Goal: Information Seeking & Learning: Find contact information

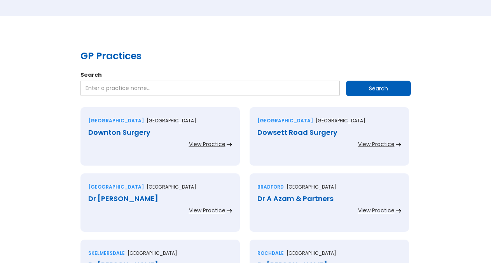
scroll to position [119, 0]
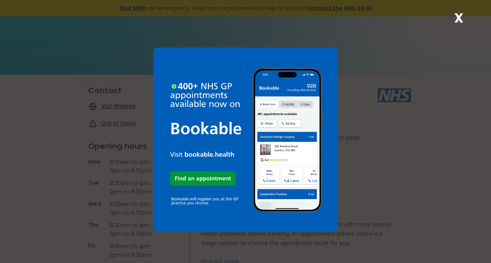
click at [463, 20] on strong "X" at bounding box center [458, 18] width 9 height 19
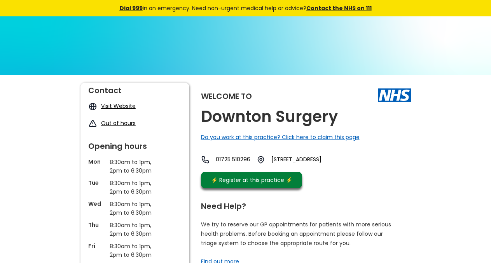
click at [352, 119] on div "Welcome to Downton Surgery Do you work at this practice? Click here to claim th…" at bounding box center [306, 136] width 210 height 109
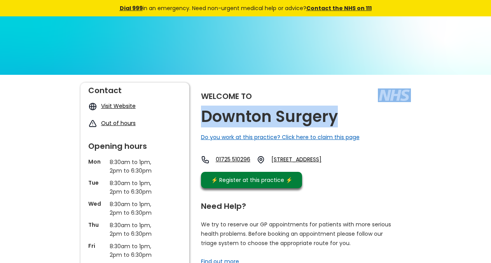
copy div "Downton Surgery"
drag, startPoint x: 353, startPoint y: 117, endPoint x: 333, endPoint y: 120, distance: 19.7
click at [333, 120] on div "Welcome to Downton Surgery Do you work at this practice? Click here to claim th…" at bounding box center [306, 136] width 210 height 109
copy link "Sp5 3jp"
drag, startPoint x: 322, startPoint y: 175, endPoint x: 299, endPoint y: 173, distance: 23.1
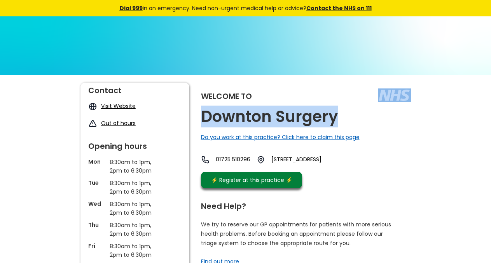
click at [299, 173] on div "Welcome to Downton Surgery Do you work at this practice? Click here to claim th…" at bounding box center [306, 136] width 210 height 109
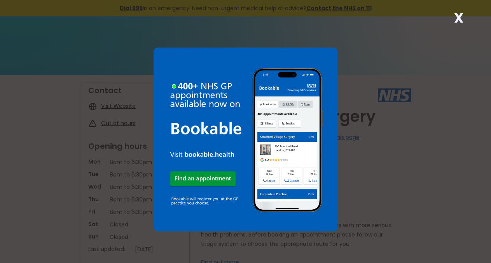
click at [462, 9] on strong "X" at bounding box center [458, 18] width 9 height 19
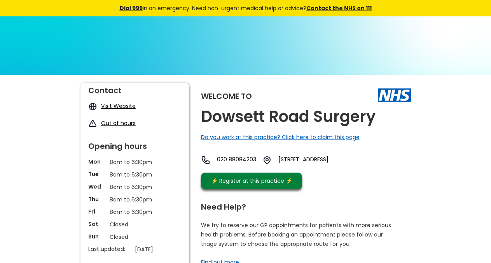
click at [338, 118] on h2 "Dowsett Road Surgery" at bounding box center [288, 117] width 175 height 18
drag, startPoint x: 364, startPoint y: 177, endPoint x: 347, endPoint y: 169, distance: 19.2
click at [347, 169] on div "Welcome to Dowsett Road Surgery Do you work at this practice? Click here to cla…" at bounding box center [306, 137] width 210 height 110
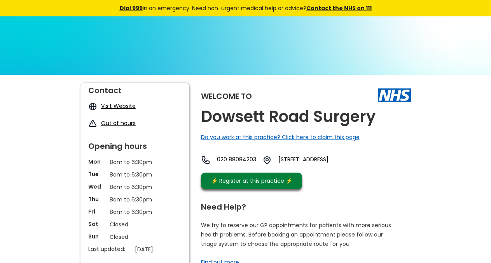
copy link "N17 9dl"
